Goal: Find specific page/section: Find specific page/section

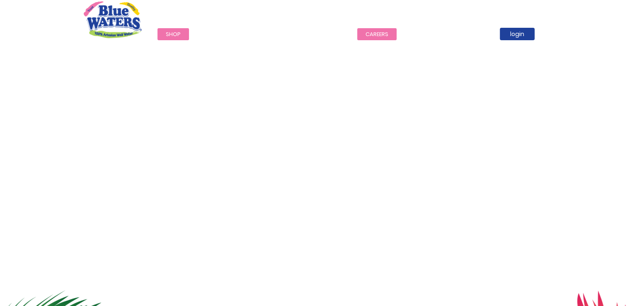
click at [372, 34] on link "careers" at bounding box center [376, 34] width 39 height 12
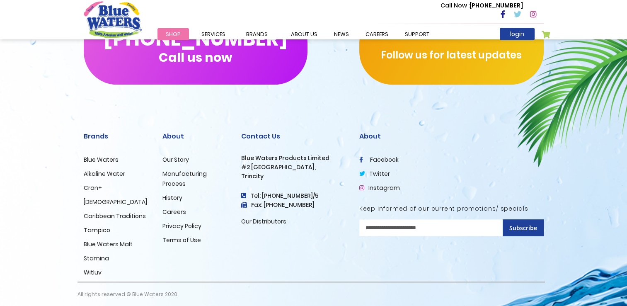
scroll to position [841, 0]
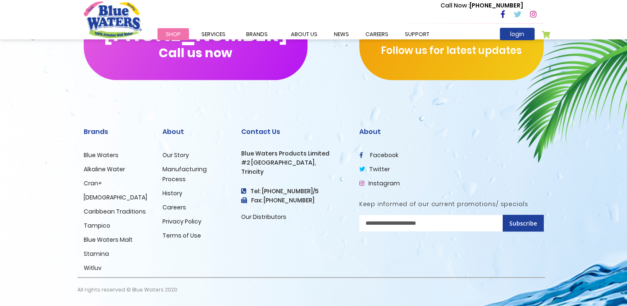
click at [167, 207] on link "Careers" at bounding box center [174, 207] width 24 height 8
